Goal: Task Accomplishment & Management: Use online tool/utility

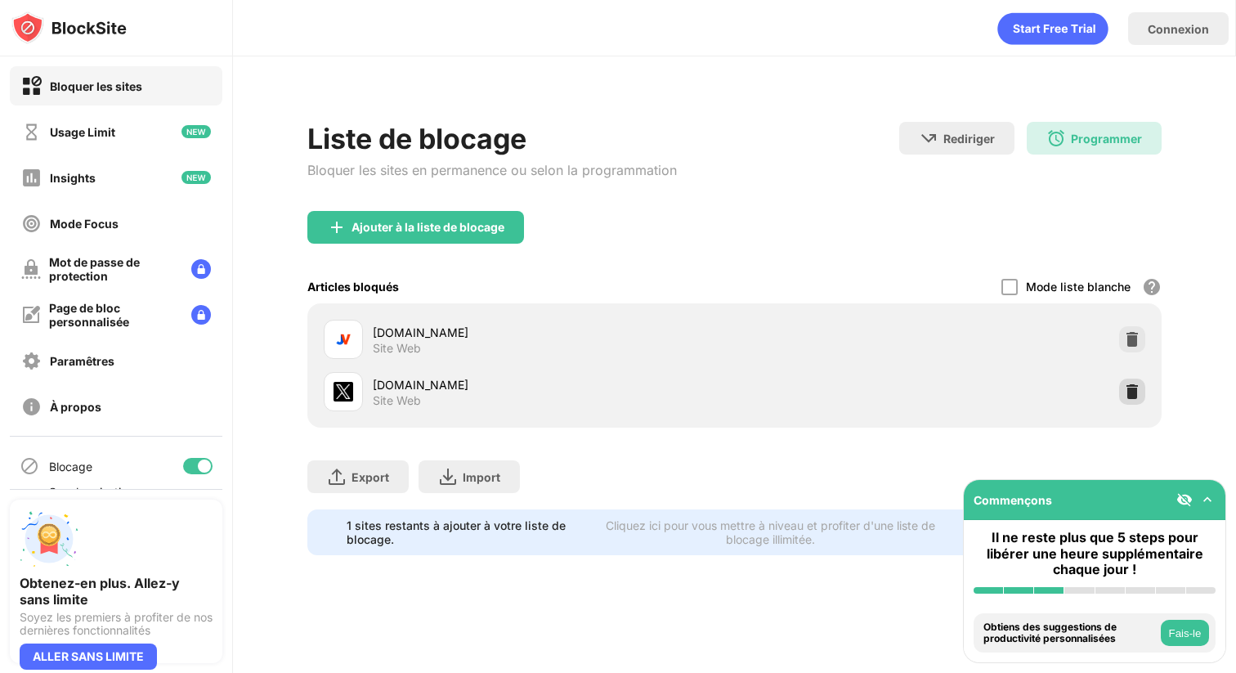
click at [1128, 402] on div at bounding box center [1133, 392] width 26 height 26
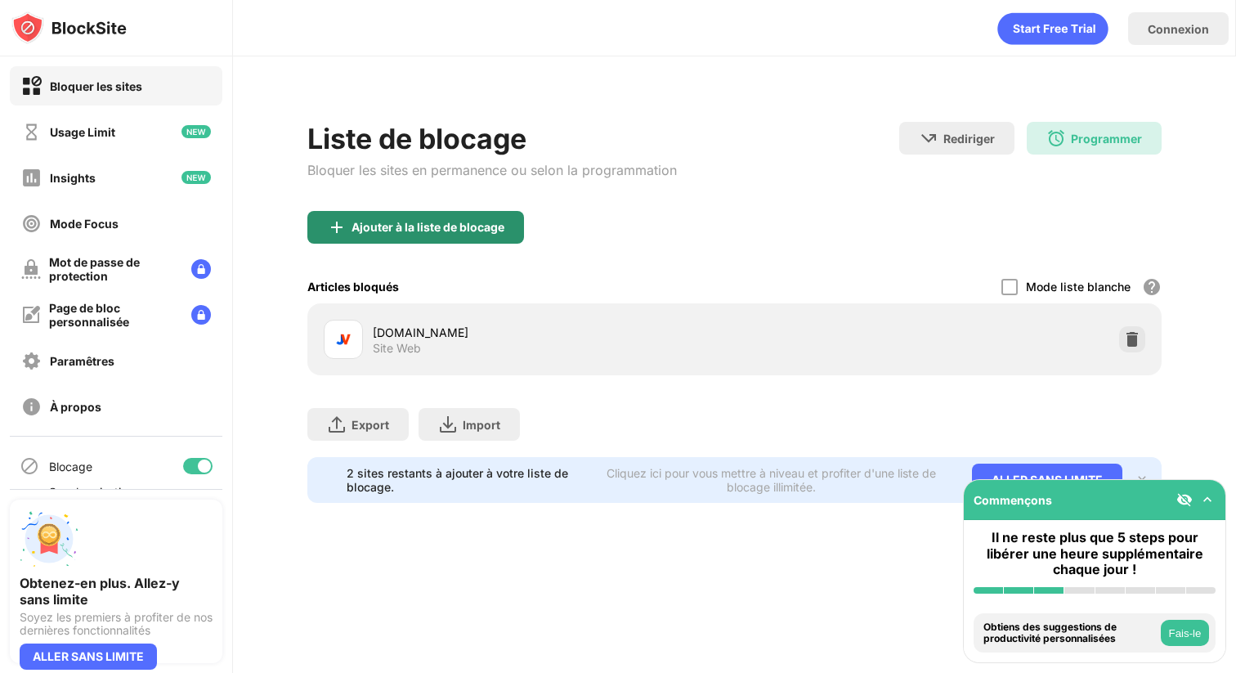
click at [442, 229] on div "Ajouter à la liste de blocage" at bounding box center [428, 227] width 153 height 13
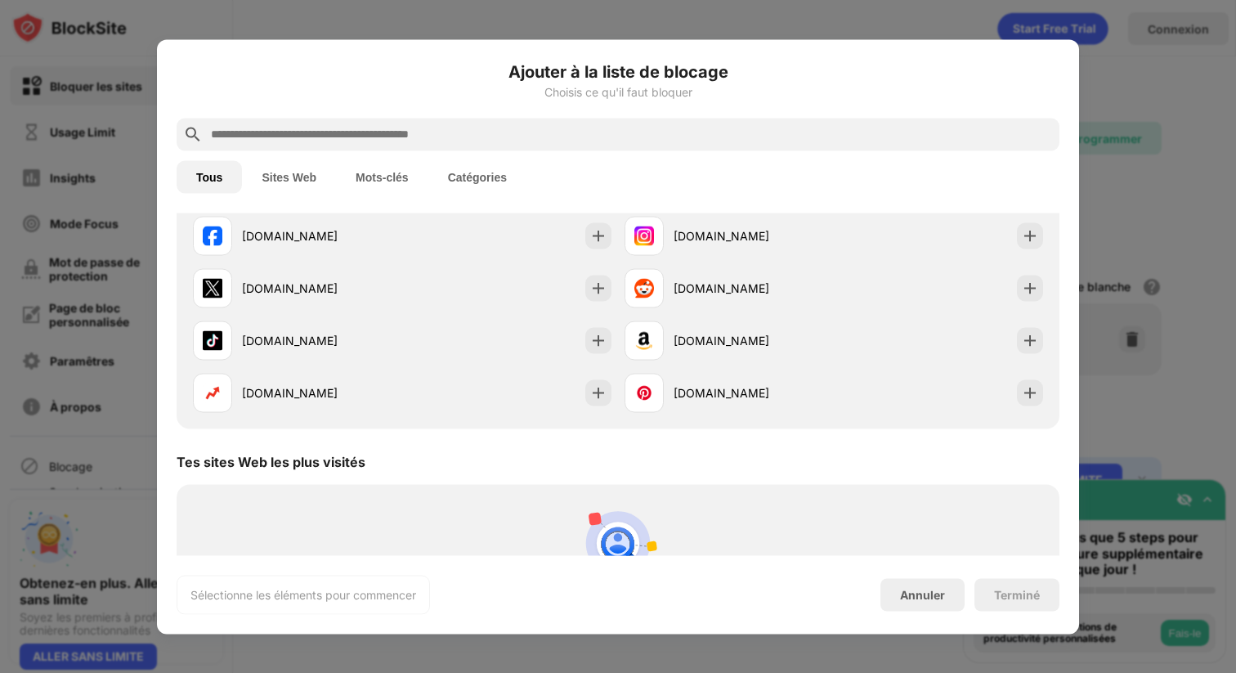
scroll to position [362, 0]
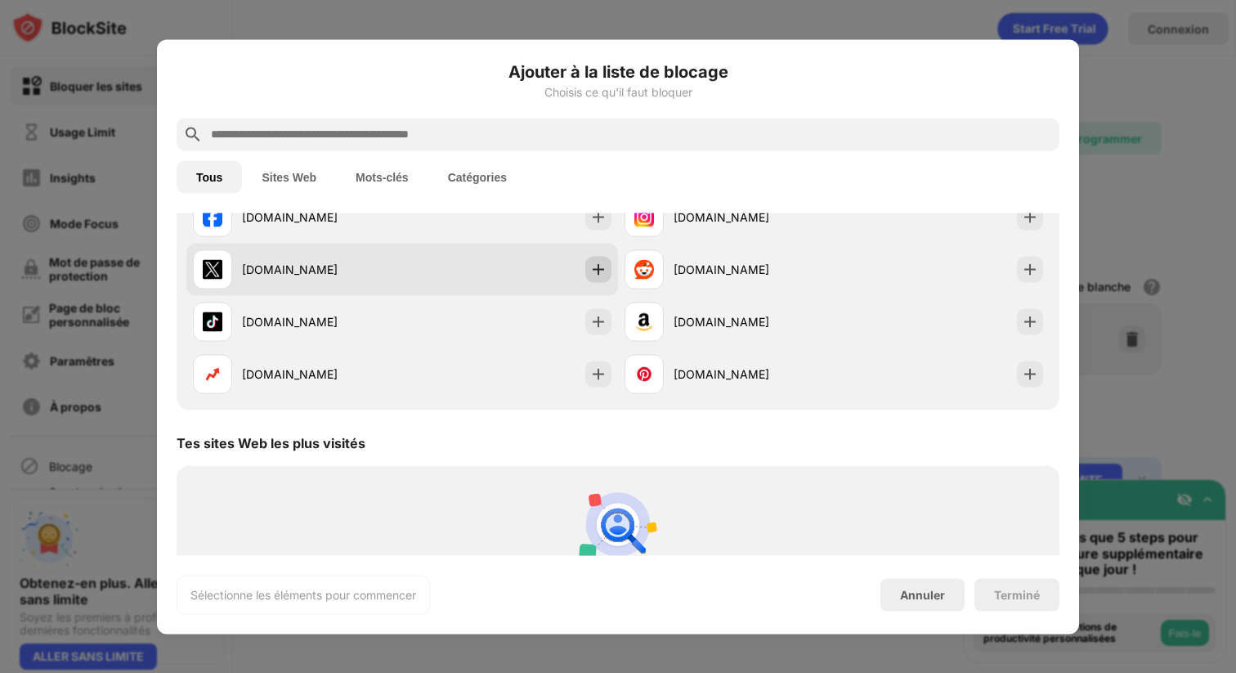
click at [590, 279] on div at bounding box center [599, 269] width 26 height 26
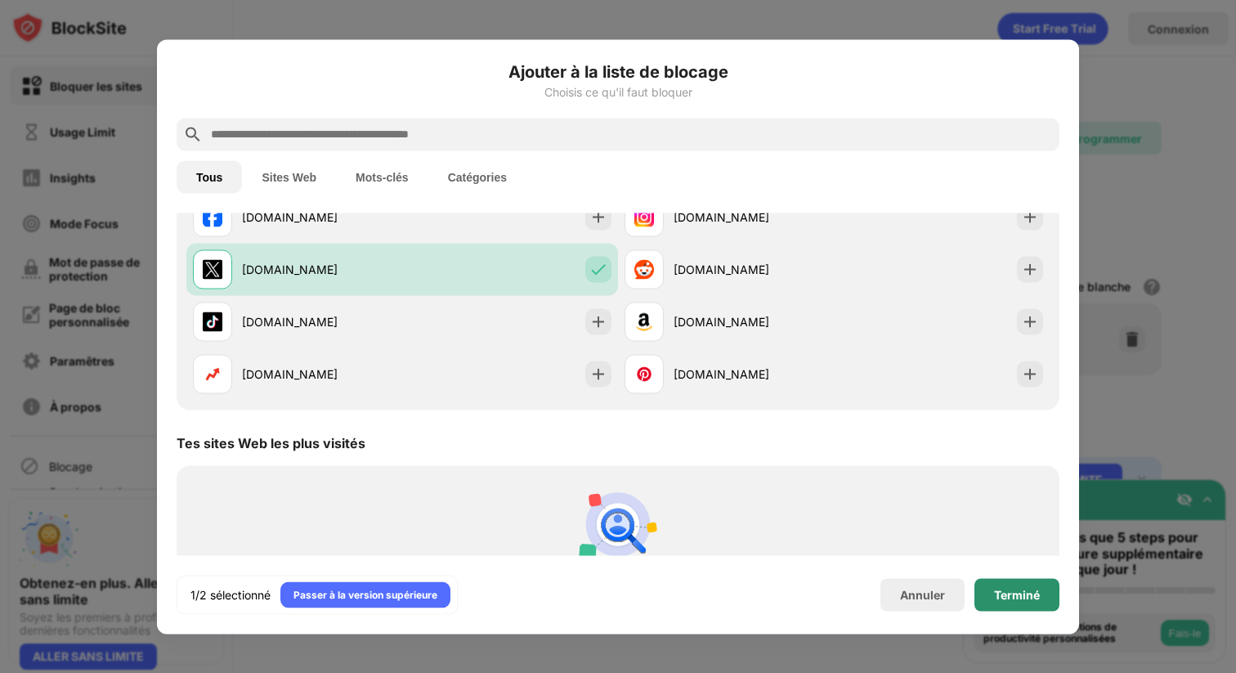
click at [1022, 581] on div "Terminé" at bounding box center [1017, 594] width 85 height 33
